Goal: Transaction & Acquisition: Book appointment/travel/reservation

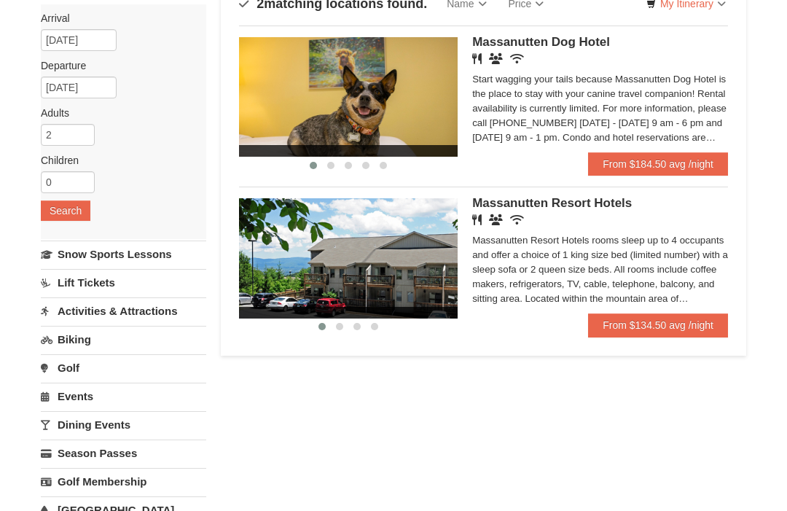
scroll to position [121, 0]
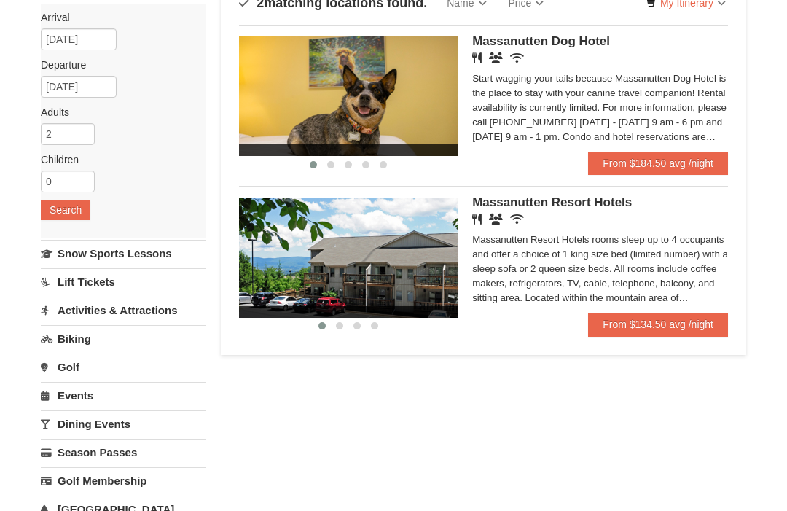
click at [77, 431] on link "Dining Events" at bounding box center [123, 423] width 165 height 27
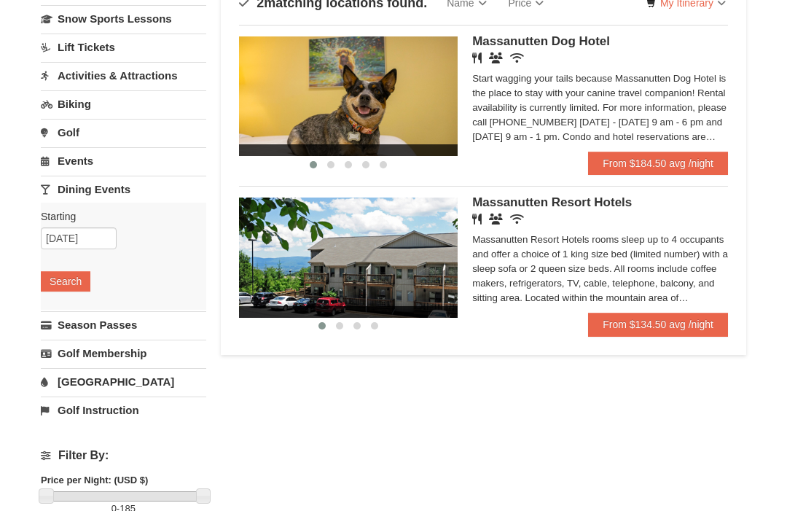
click at [50, 279] on button "Search" at bounding box center [66, 281] width 50 height 20
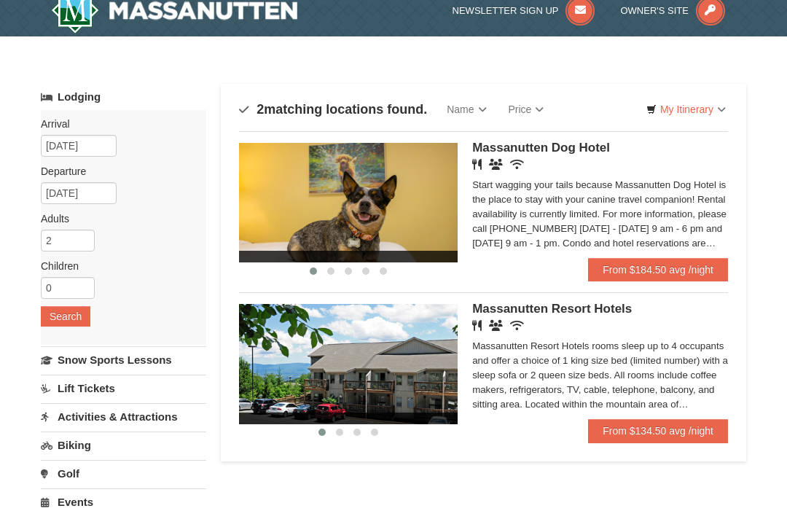
scroll to position [1, 0]
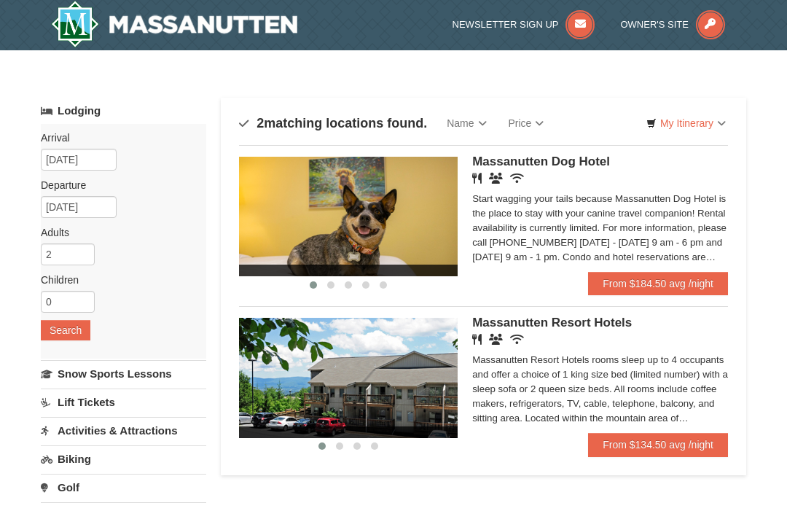
click at [641, 452] on link "From $134.50 avg /night" at bounding box center [658, 444] width 140 height 23
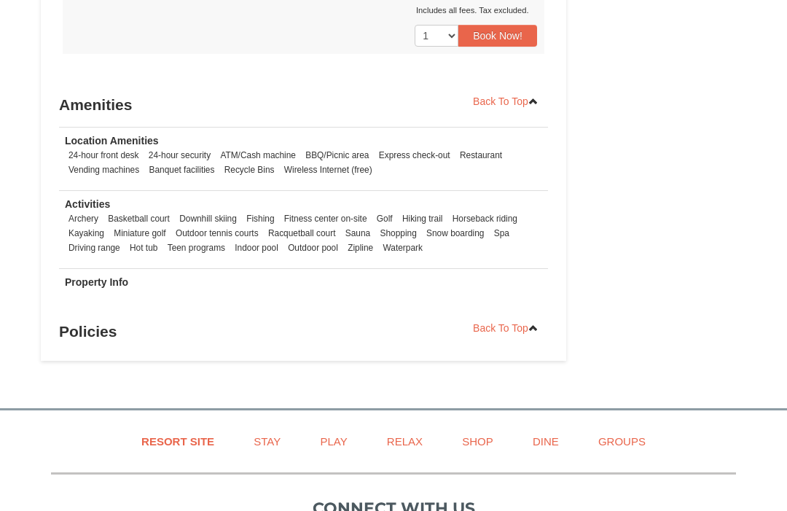
scroll to position [1396, 0]
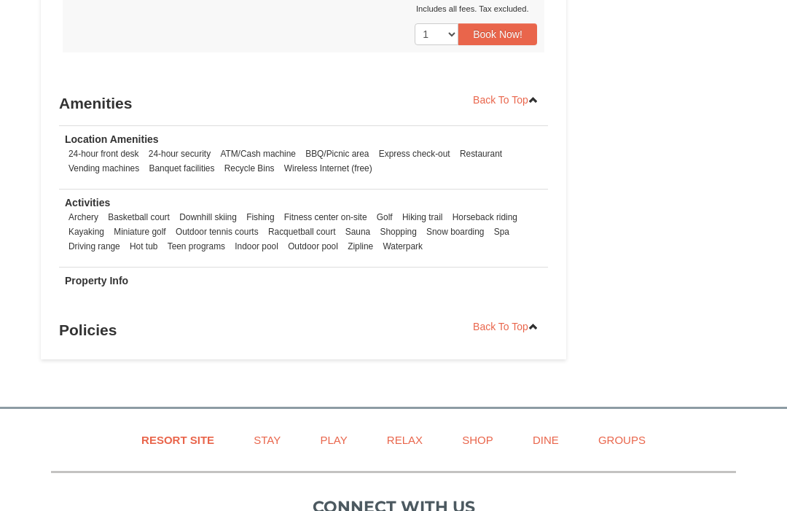
click at [539, 446] on link "Dine" at bounding box center [545, 439] width 63 height 33
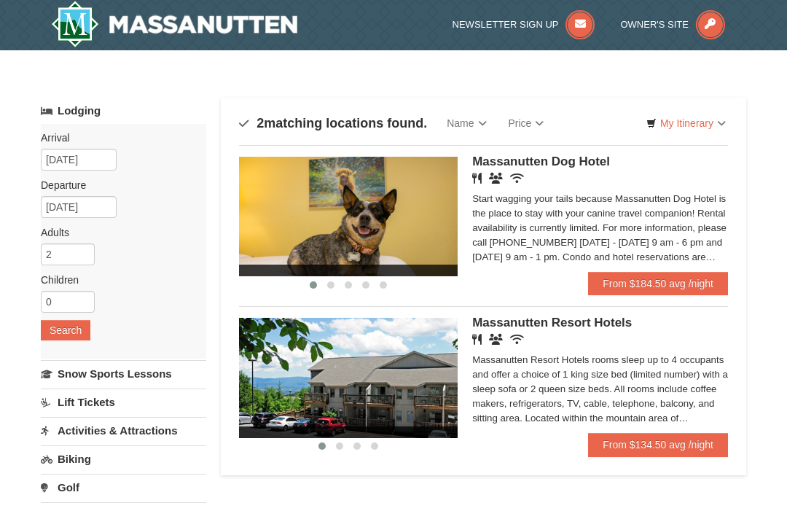
scroll to position [1, 0]
